Goal: Task Accomplishment & Management: Use online tool/utility

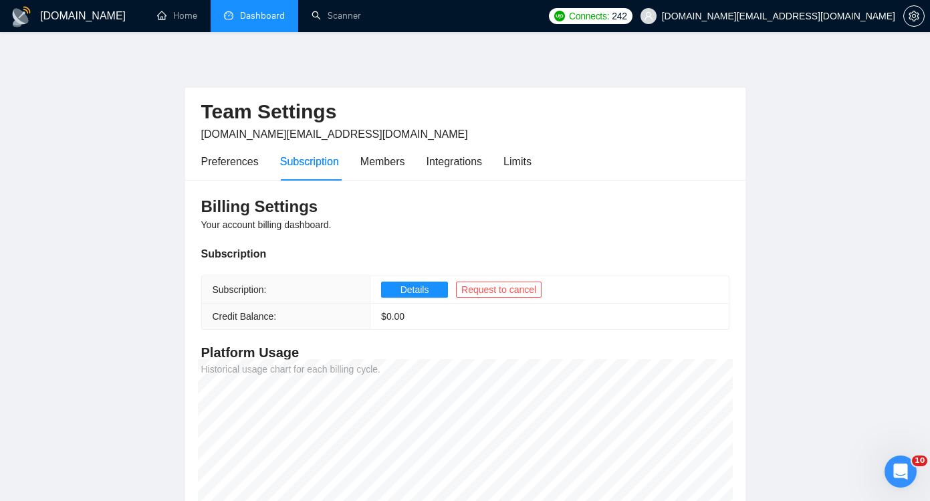
click at [245, 20] on link "Dashboard" at bounding box center [254, 15] width 61 height 11
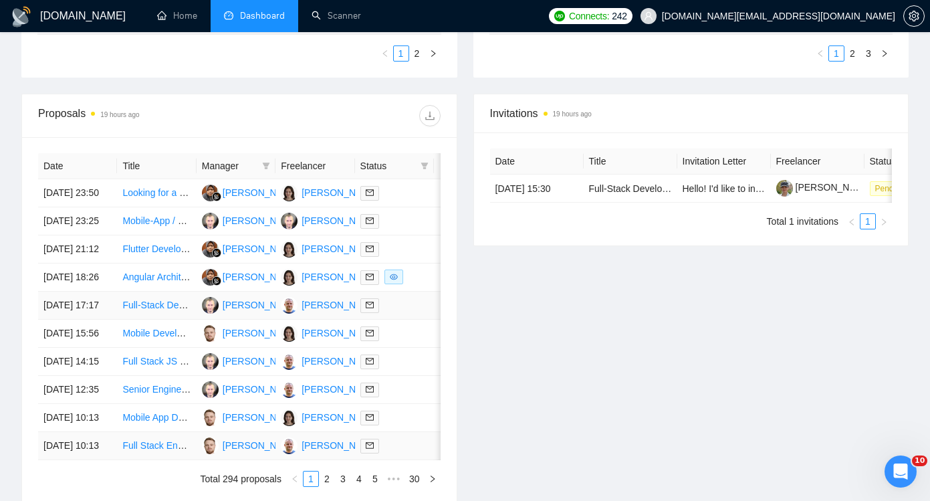
scroll to position [443, 0]
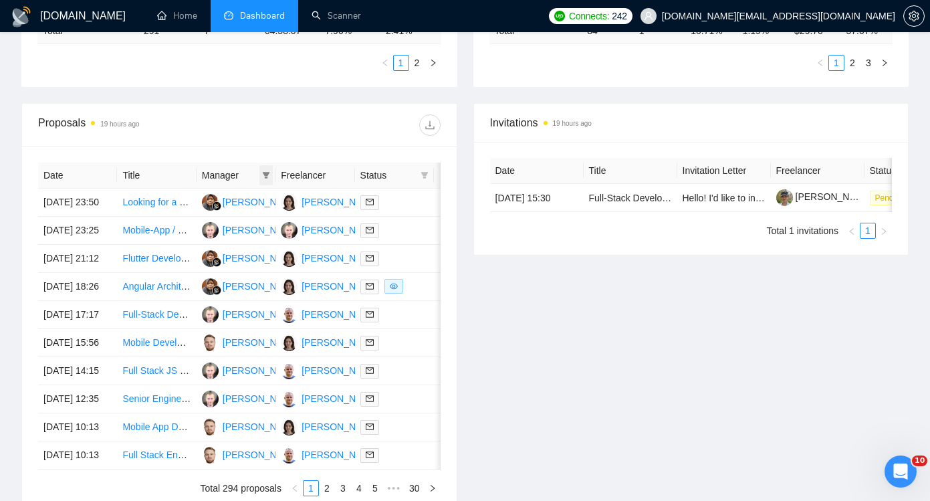
click at [267, 171] on icon "filter" at bounding box center [266, 175] width 8 height 8
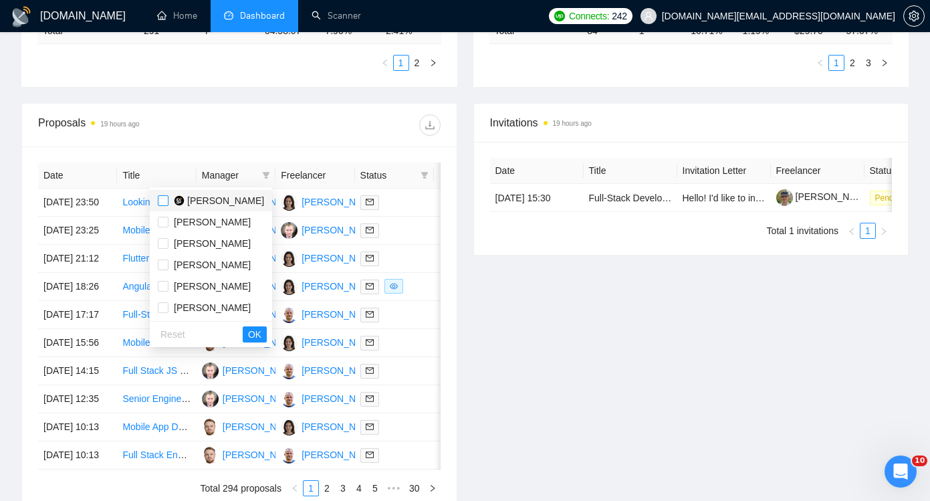
click at [162, 203] on input "checkbox" at bounding box center [163, 200] width 11 height 11
checkbox input "true"
click at [257, 334] on span "OK" at bounding box center [254, 334] width 13 height 15
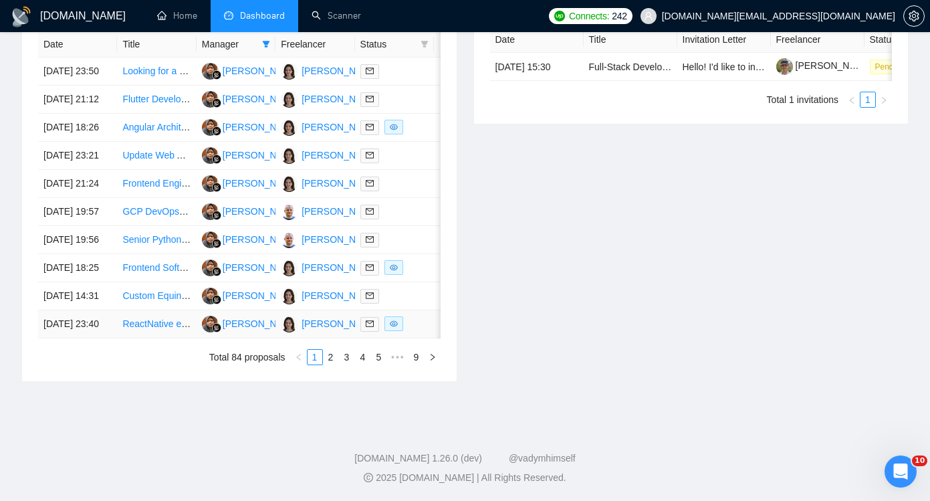
scroll to position [701, 0]
click at [328, 357] on link "2" at bounding box center [331, 357] width 15 height 15
click at [345, 364] on link "3" at bounding box center [347, 357] width 15 height 15
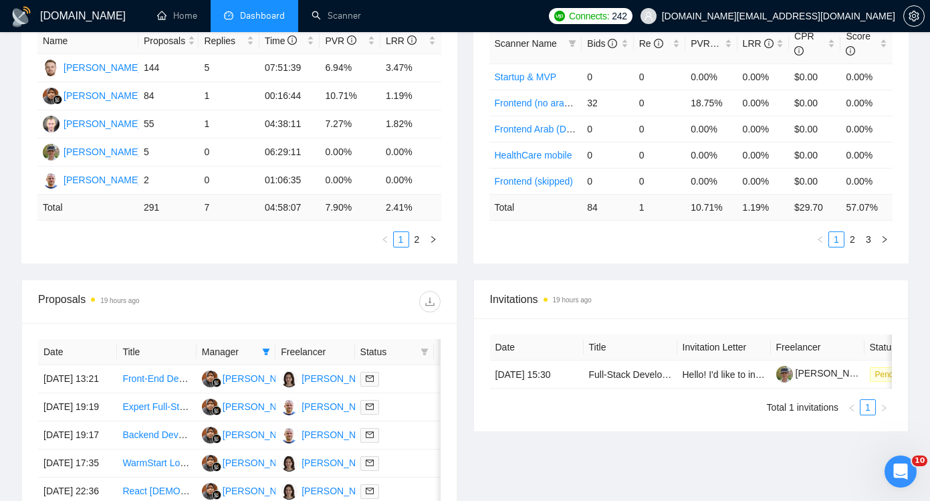
scroll to position [337, 0]
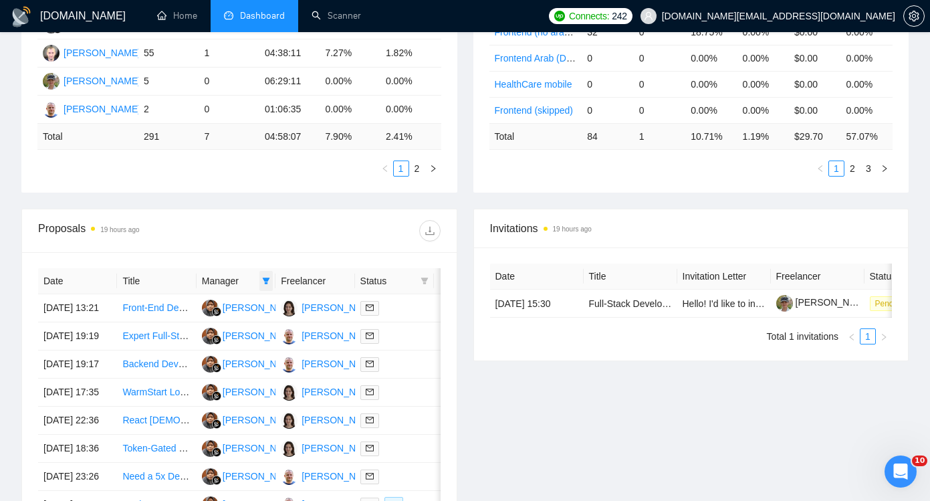
click at [265, 285] on span at bounding box center [265, 281] width 13 height 20
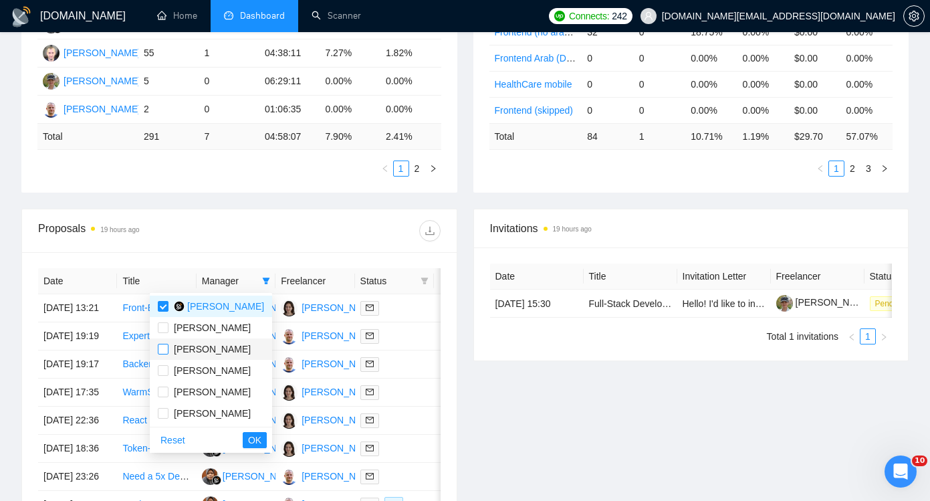
click at [162, 350] on input "checkbox" at bounding box center [163, 349] width 11 height 11
checkbox input "true"
click at [160, 308] on input "checkbox" at bounding box center [163, 306] width 11 height 11
checkbox input "false"
click at [252, 436] on span "OK" at bounding box center [254, 440] width 13 height 15
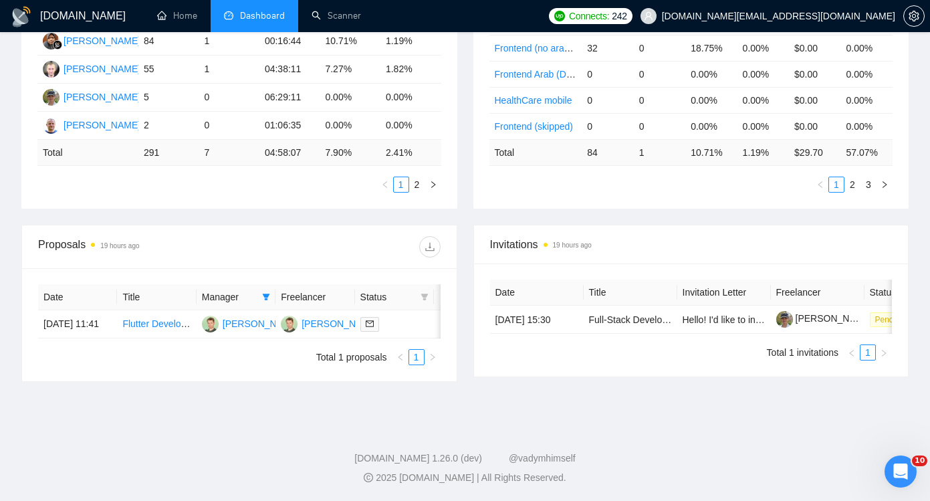
scroll to position [334, 0]
click at [266, 294] on icon "filter" at bounding box center [266, 297] width 7 height 7
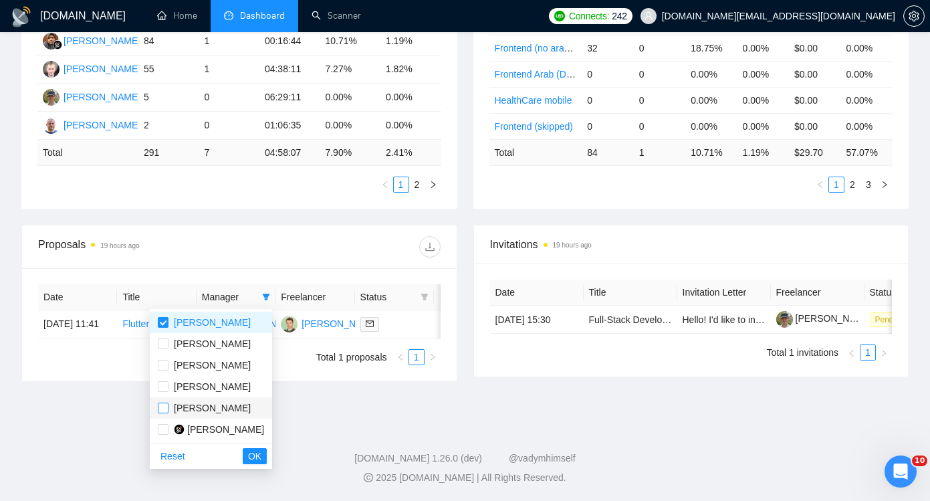
click at [164, 402] on input "checkbox" at bounding box center [163, 407] width 11 height 11
checkbox input "true"
click at [164, 317] on input "checkbox" at bounding box center [163, 322] width 11 height 11
checkbox input "false"
click at [257, 449] on span "OK" at bounding box center [254, 456] width 13 height 15
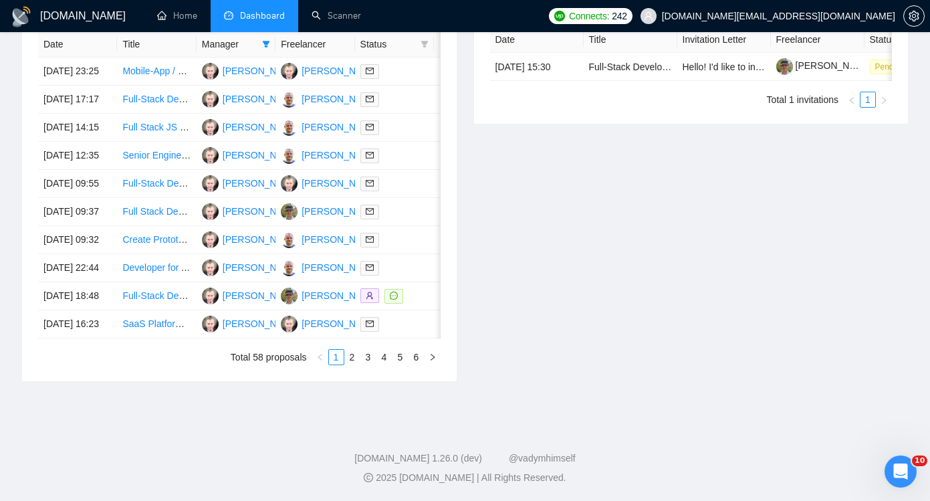
scroll to position [701, 0]
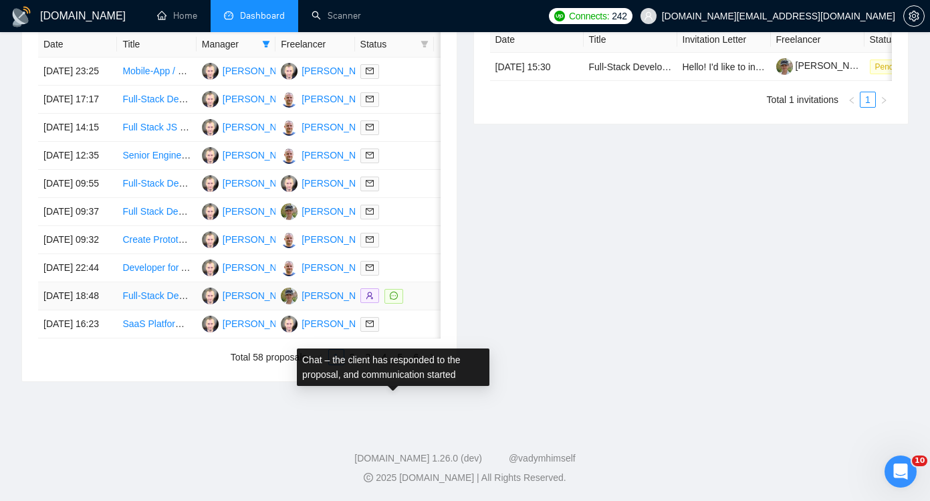
click at [390, 289] on span at bounding box center [393, 296] width 19 height 15
